Goal: Contribute content

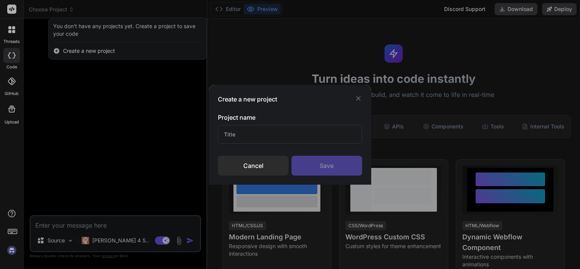
click at [241, 134] on input "text" at bounding box center [290, 134] width 144 height 19
type input "vendor system"
click at [312, 161] on div "Save" at bounding box center [326, 166] width 71 height 20
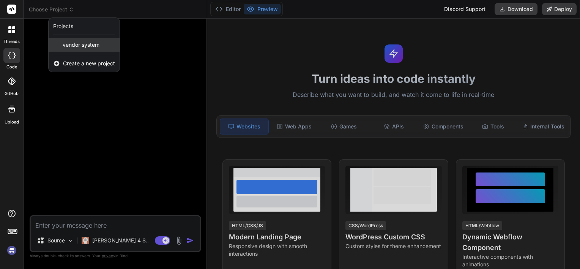
click at [82, 45] on span "vendor system" at bounding box center [81, 45] width 37 height 8
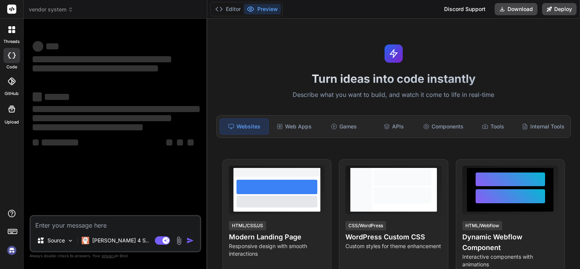
scroll to position [7, 0]
click at [227, 8] on button "Editor" at bounding box center [227, 9] width 31 height 11
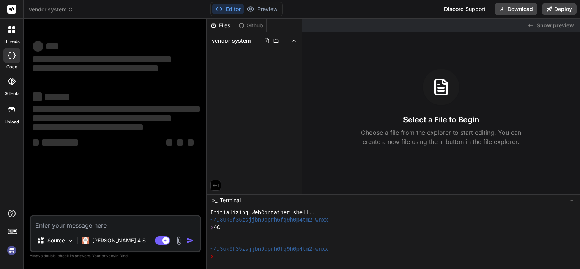
type textarea "x"
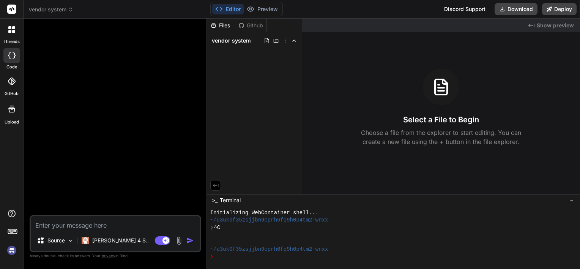
click at [255, 24] on div "Github" at bounding box center [250, 26] width 31 height 8
drag, startPoint x: 255, startPoint y: 24, endPoint x: 255, endPoint y: 80, distance: 55.4
click at [255, 80] on div "Files Github vendor system" at bounding box center [254, 106] width 95 height 175
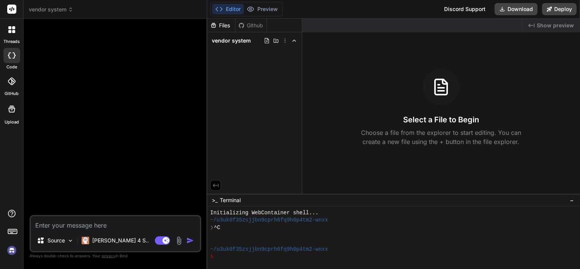
click at [252, 26] on div "Github" at bounding box center [250, 26] width 31 height 8
click at [13, 84] on icon at bounding box center [12, 81] width 8 height 8
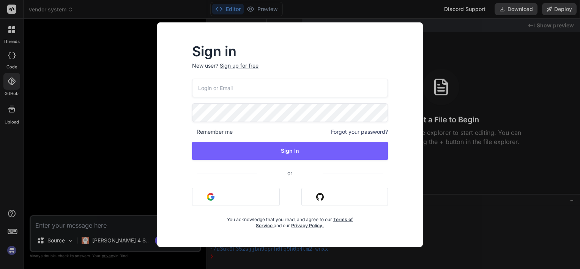
type input "[DOMAIN_NAME][EMAIL_ADDRESS][DOMAIN_NAME]"
click at [264, 87] on input "[DOMAIN_NAME][EMAIL_ADDRESS][DOMAIN_NAME]" at bounding box center [290, 88] width 196 height 19
